Goal: Ask a question: Seek information or help from site administrators or community

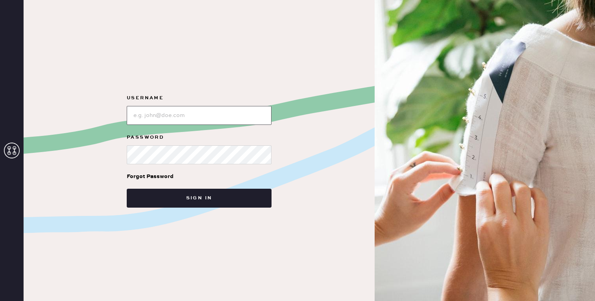
click at [210, 111] on input "loginName" at bounding box center [199, 115] width 145 height 19
click at [0, 300] on com-1password-button at bounding box center [0, 301] width 0 height 0
type input "[EMAIL_ADDRESS][DOMAIN_NAME]"
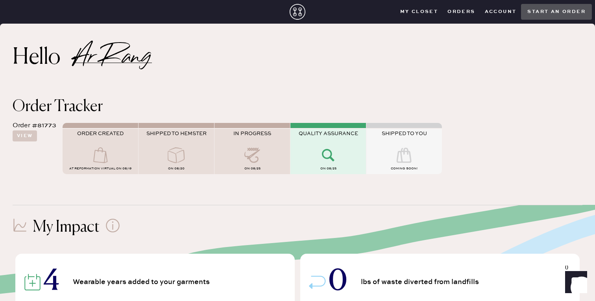
click at [578, 280] on icon "Show" at bounding box center [575, 281] width 9 height 9
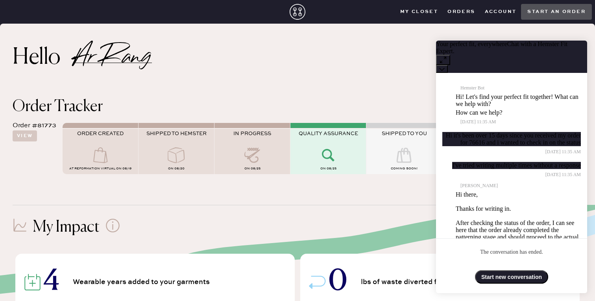
scroll to position [248, 0]
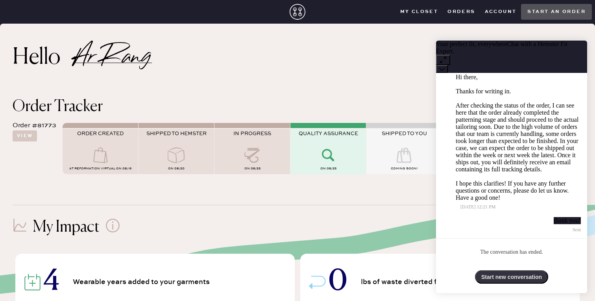
click at [511, 275] on button "Start new conversation" at bounding box center [511, 276] width 73 height 13
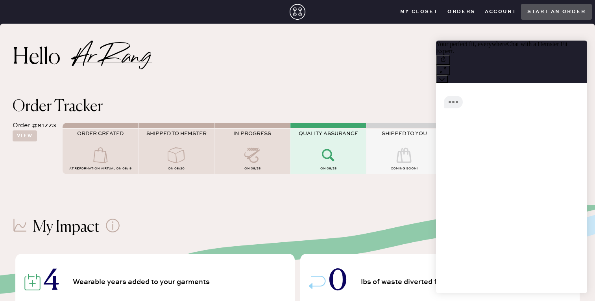
click at [49, 124] on div "Order #81773" at bounding box center [35, 125] width 44 height 9
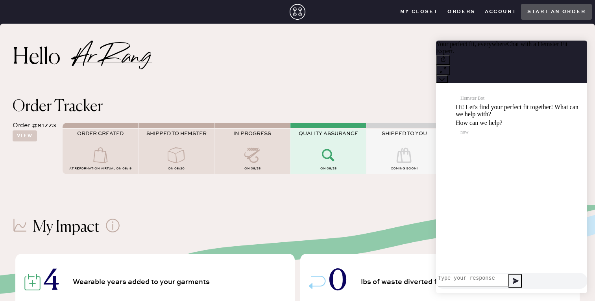
scroll to position [0, 0]
click at [49, 124] on div "Order #81773" at bounding box center [35, 125] width 44 height 9
drag, startPoint x: 38, startPoint y: 125, endPoint x: 57, endPoint y: 125, distance: 18.9
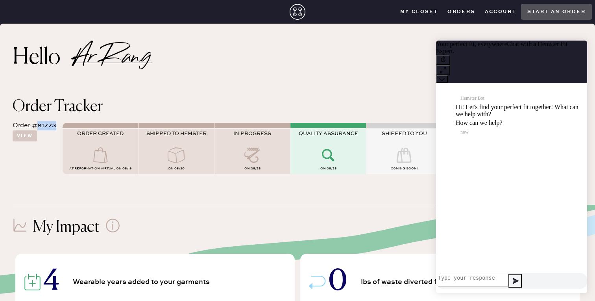
click at [57, 125] on div "Order #81773 View ORDER CREATED AT Reformation Virtual on 08/19 SHIPPED TO HEMS…" at bounding box center [298, 146] width 570 height 65
copy div "81773"
click at [460, 278] on textarea at bounding box center [473, 279] width 72 height 13
click at [462, 278] on textarea at bounding box center [473, 279] width 72 height 13
paste textarea "81773"
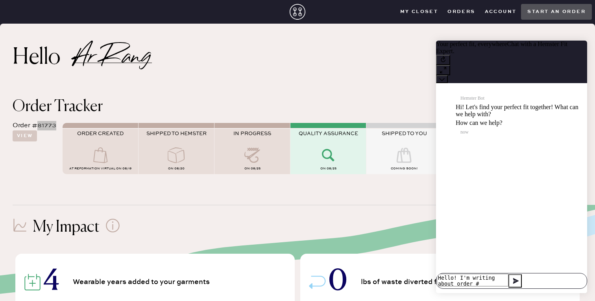
paste textarea "81773"
type textarea "Hello! I'm writing about order #81773"
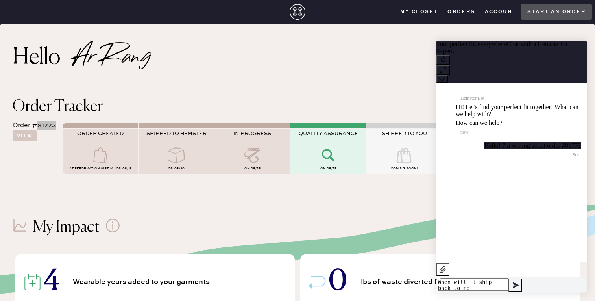
type textarea "When will it ship back to me?"
type textarea "It's been in quality assurance for a while"
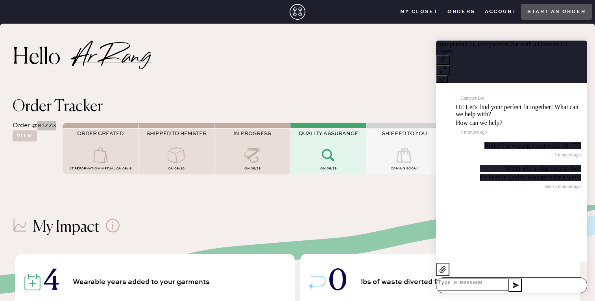
click at [499, 278] on textarea at bounding box center [473, 284] width 72 height 13
click at [508, 278] on textarea at bounding box center [473, 284] width 72 height 13
